Goal: Find contact information: Find contact information

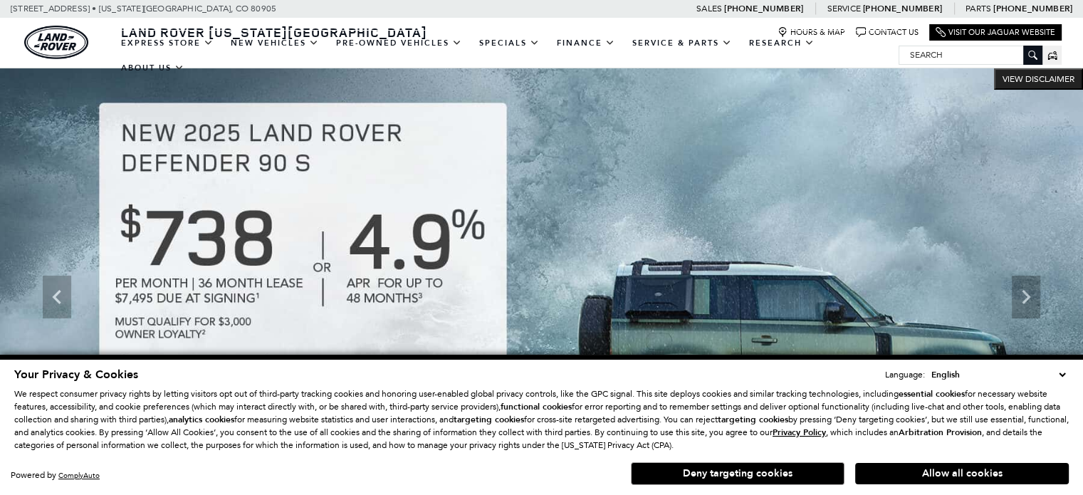
click at [772, 475] on button "Deny targeting cookies" at bounding box center [738, 473] width 214 height 23
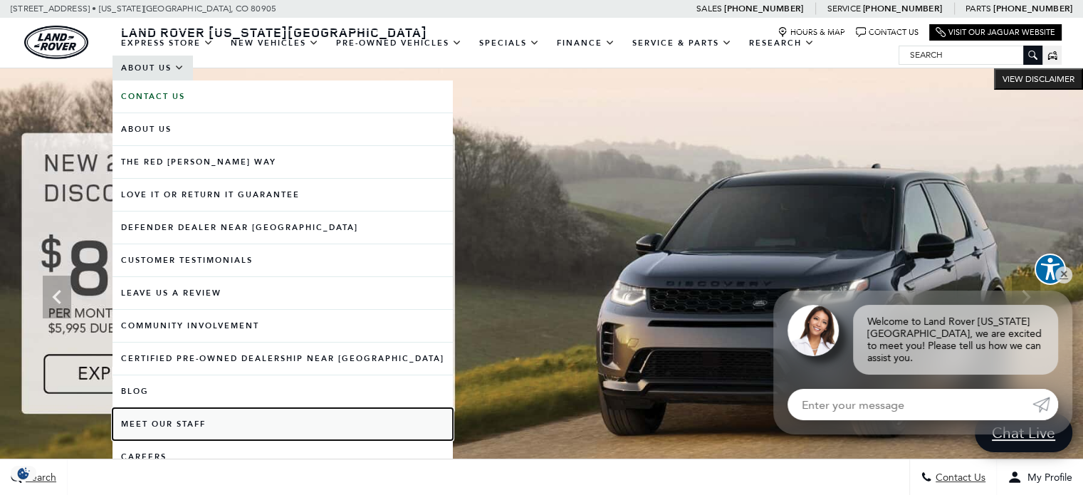
click at [211, 425] on link "Meet Our Staff" at bounding box center [283, 424] width 340 height 32
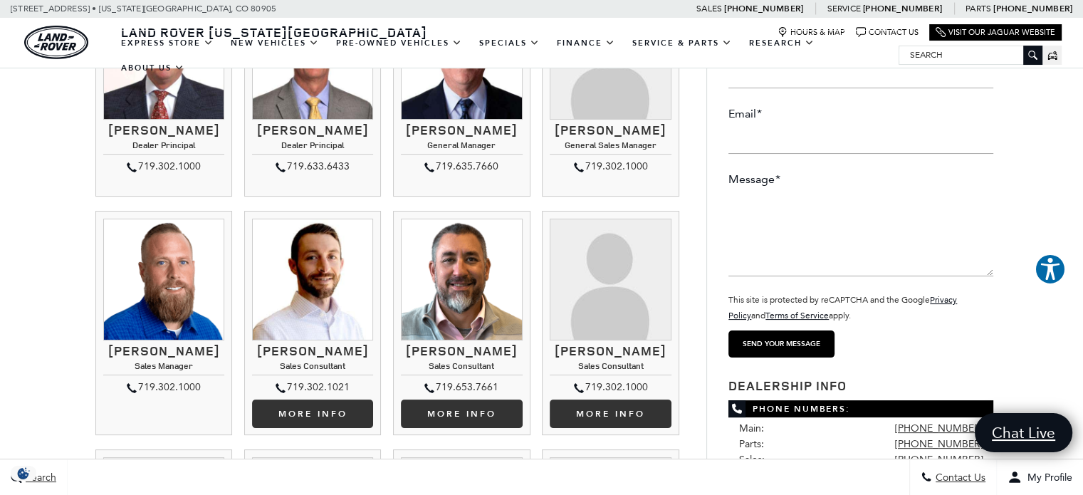
scroll to position [214, 0]
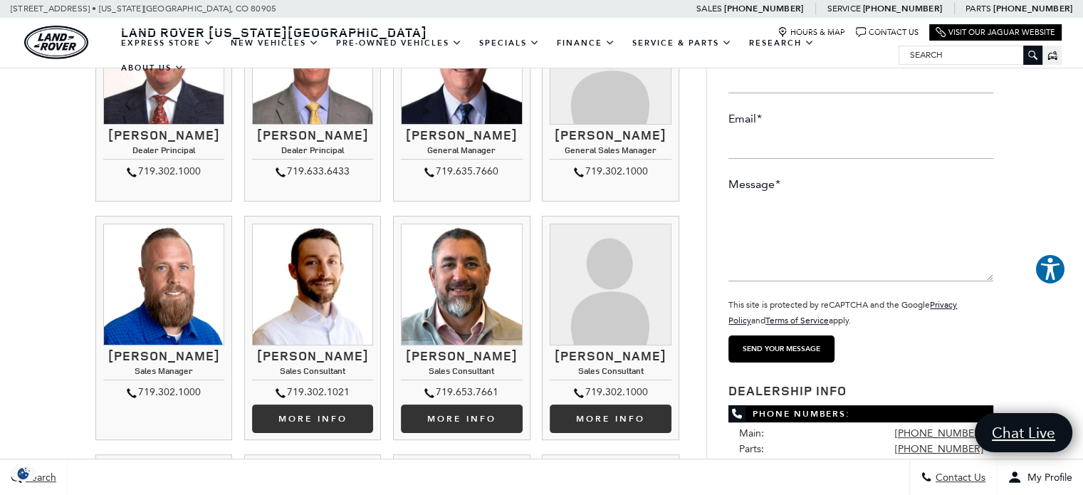
click at [604, 137] on h3 "[PERSON_NAME]" at bounding box center [610, 135] width 121 height 14
copy div "[PERSON_NAME]"
click at [593, 159] on h4 "General Sales Manager" at bounding box center [610, 152] width 121 height 14
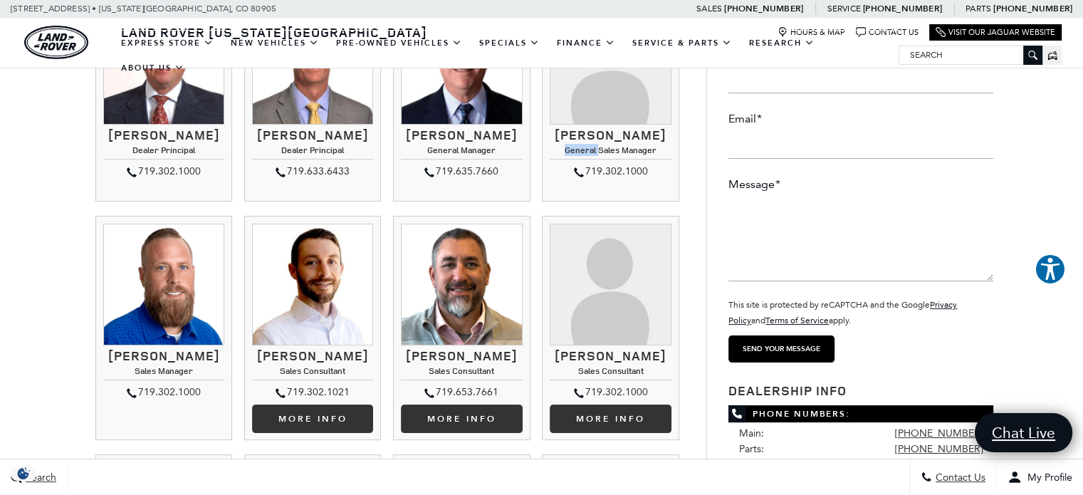
click at [593, 159] on h4 "General Sales Manager" at bounding box center [610, 152] width 121 height 14
copy div "General Sales Manager"
click at [623, 180] on div "719.302.1000" at bounding box center [610, 171] width 121 height 17
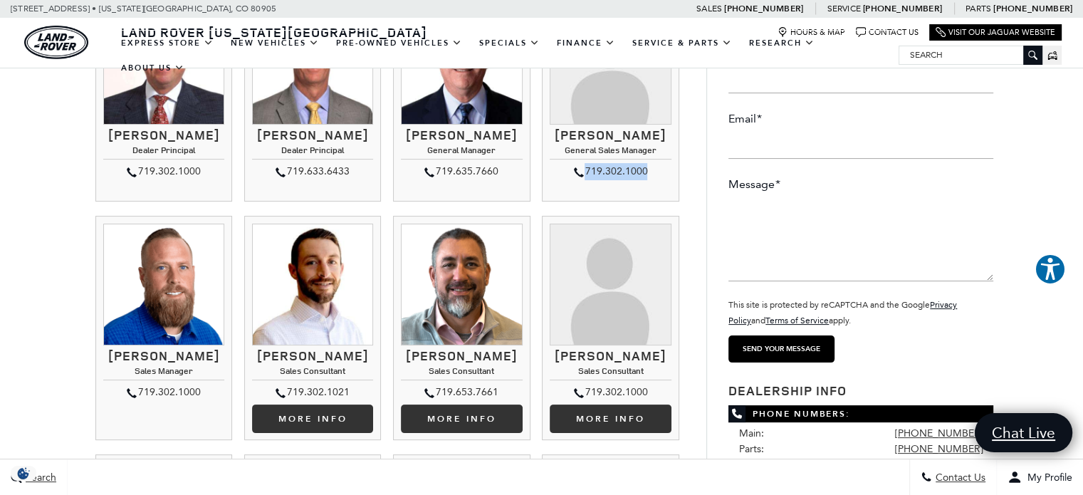
click at [623, 180] on div "719.302.1000" at bounding box center [610, 171] width 121 height 17
copy ul "719.302.1000 [PERSON_NAME] General Sales Manager"
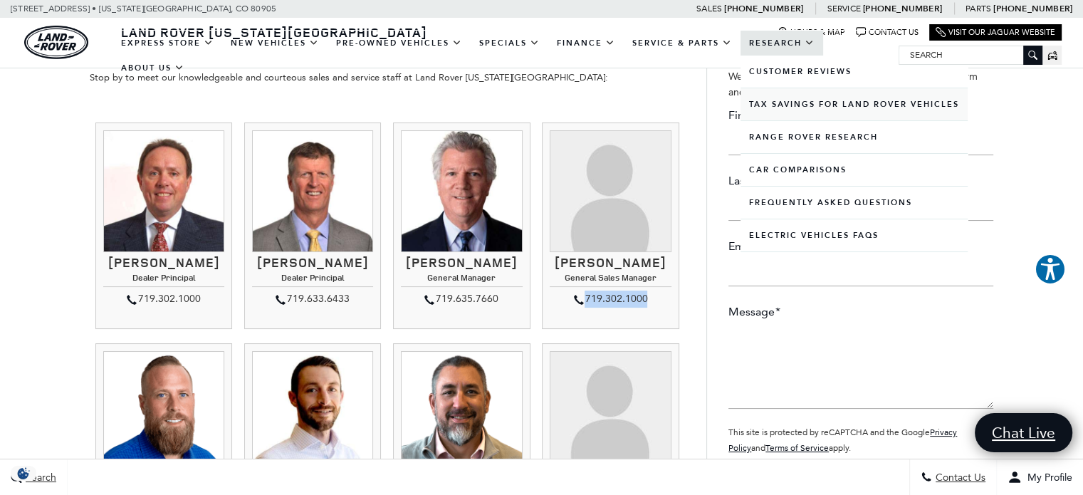
scroll to position [0, 0]
